Goal: Communication & Community: Ask a question

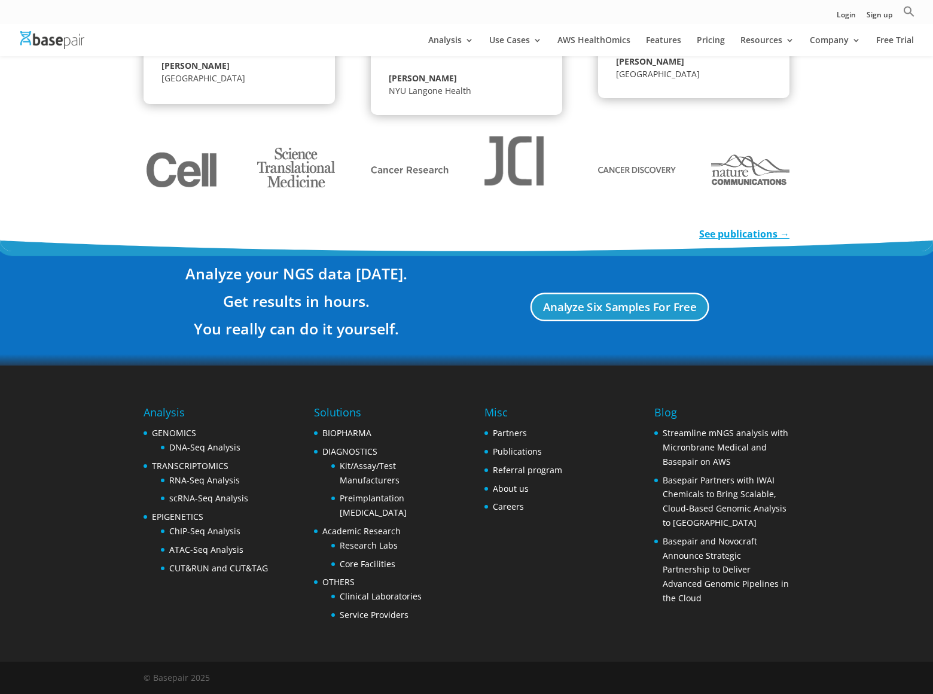
scroll to position [2067, 0]
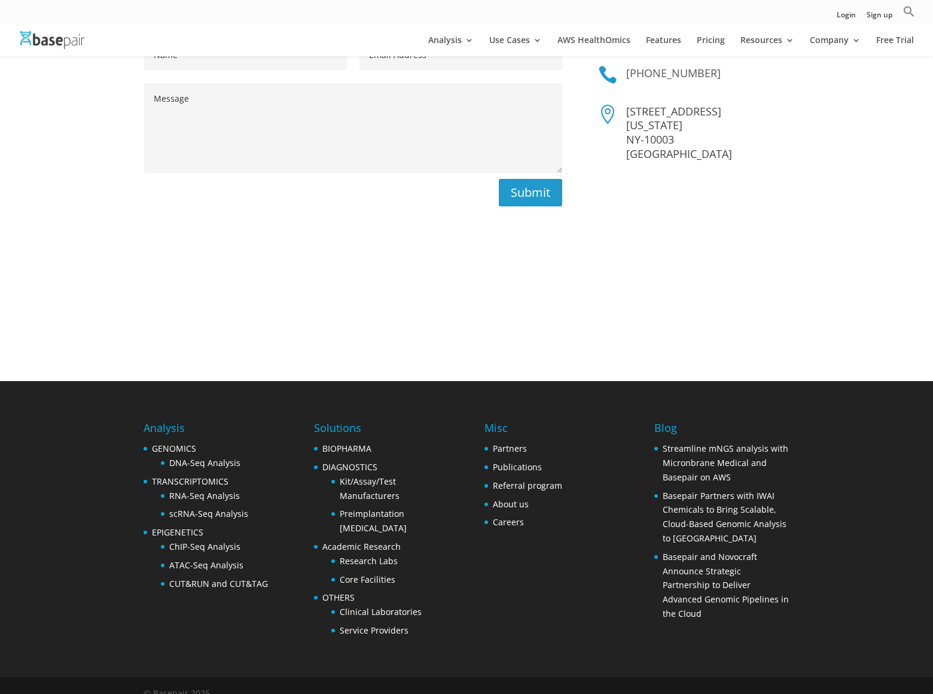
scroll to position [69, 0]
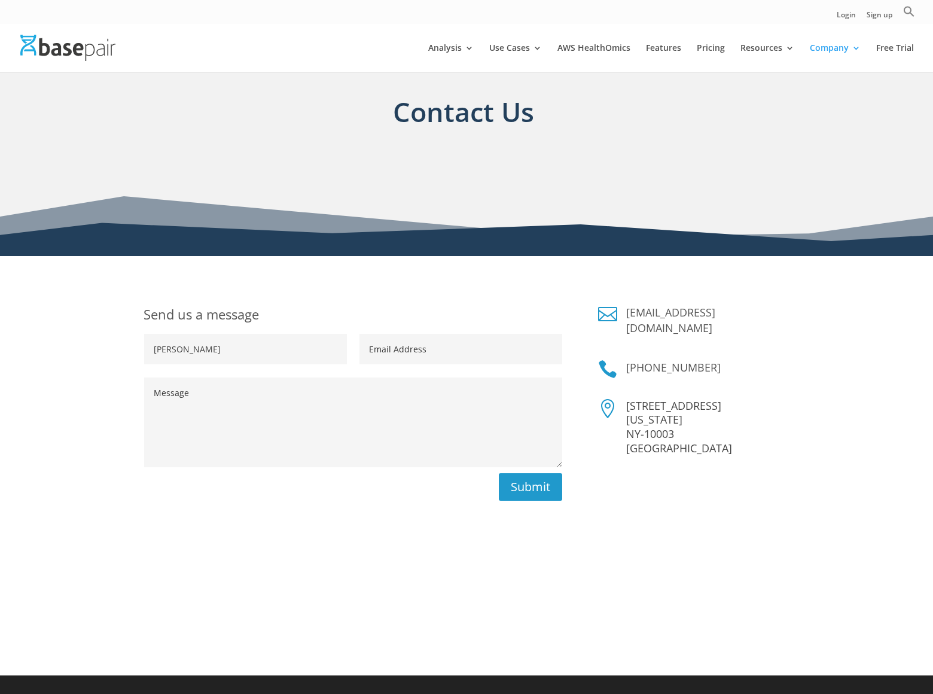
type input "[PERSON_NAME]"
type input "[PERSON_NAME][EMAIL_ADDRESS][PERSON_NAME][DOMAIN_NAME]"
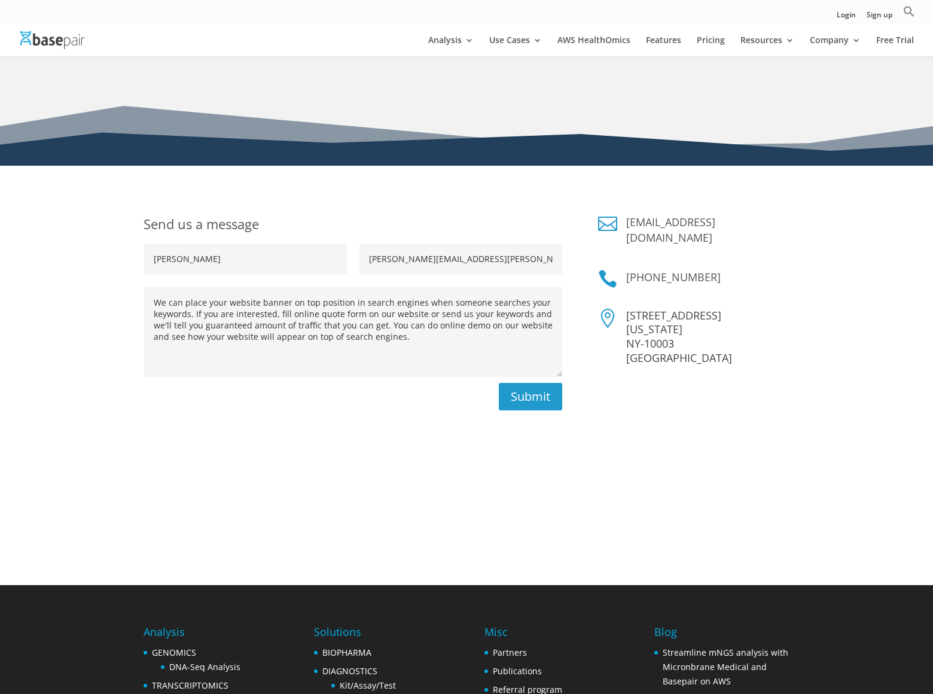
type textarea "We can place your website banner on top position in search engines when someone…"
click at [531, 397] on button "Submit" at bounding box center [530, 397] width 63 height 28
